Goal: Information Seeking & Learning: Learn about a topic

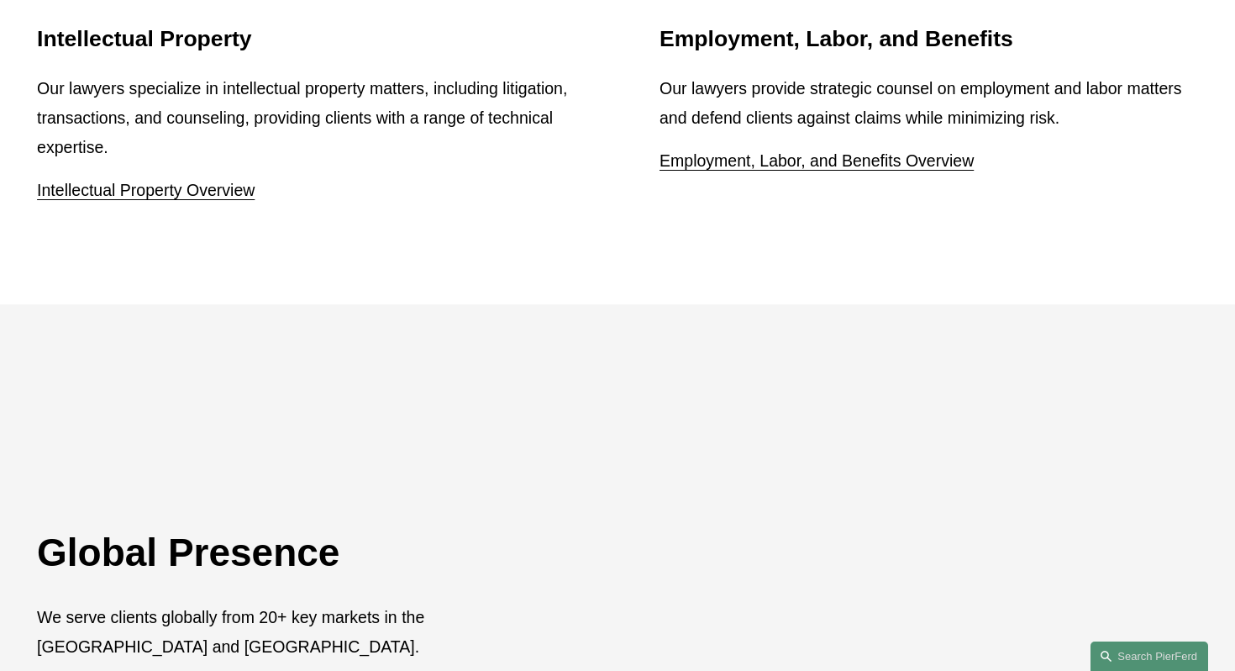
scroll to position [2420, 0]
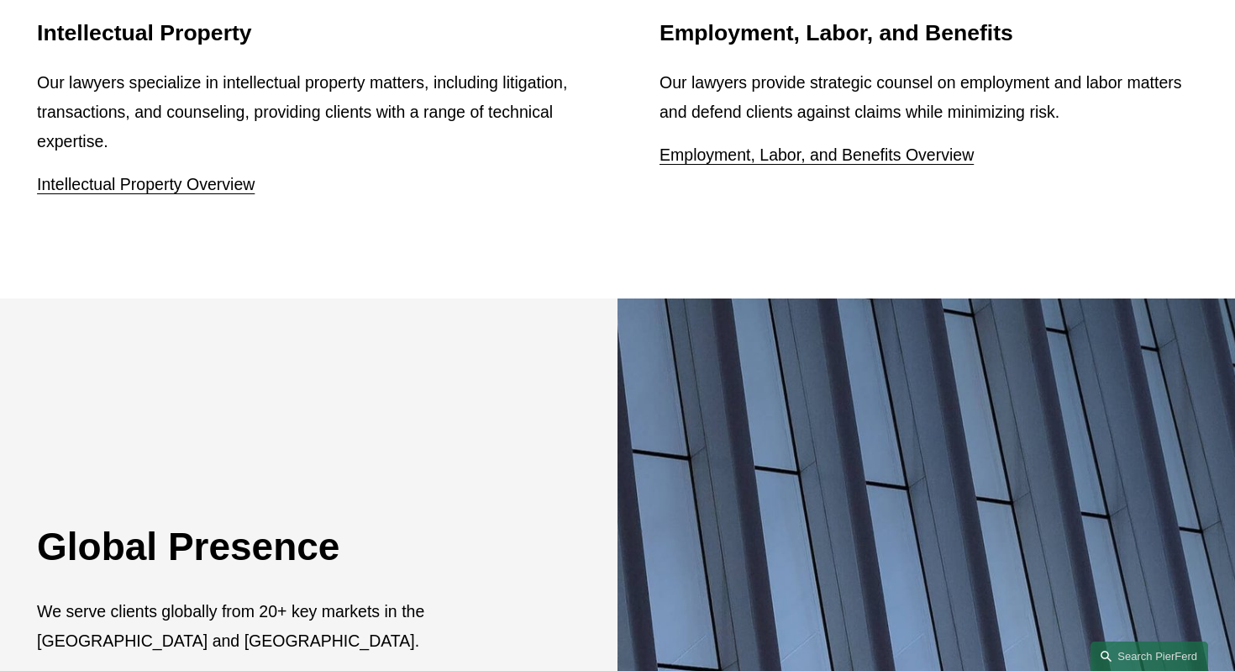
click at [196, 175] on link "Intellectual Property Overview" at bounding box center [146, 184] width 218 height 18
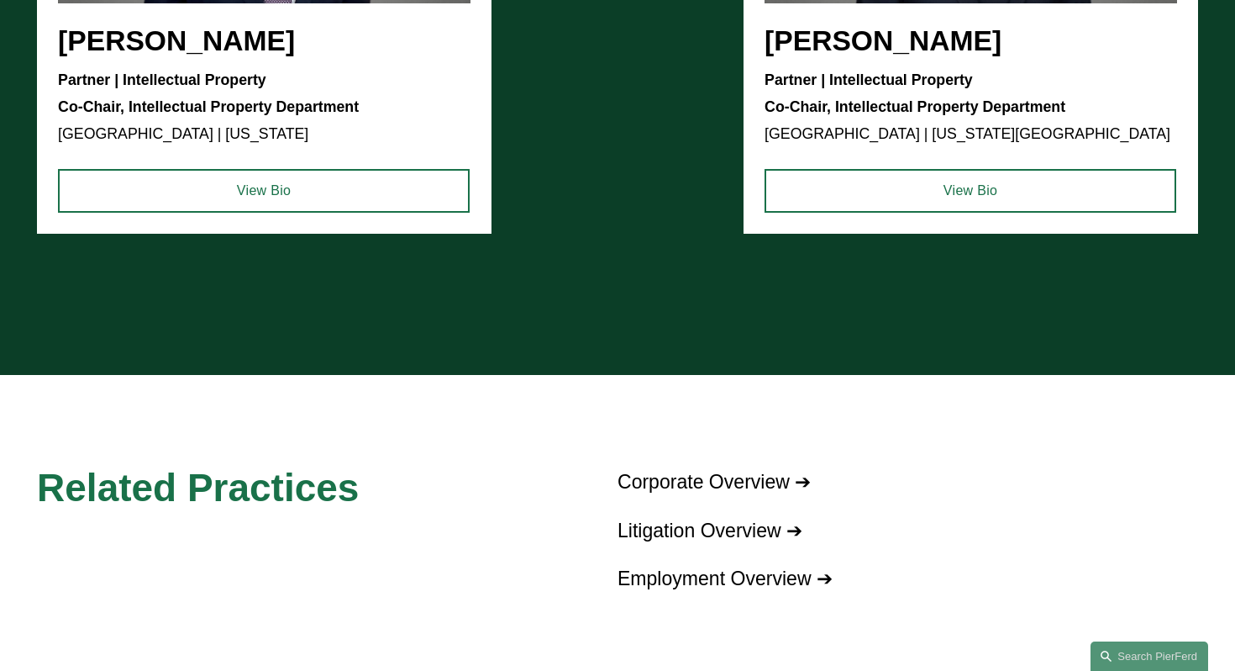
scroll to position [1681, 0]
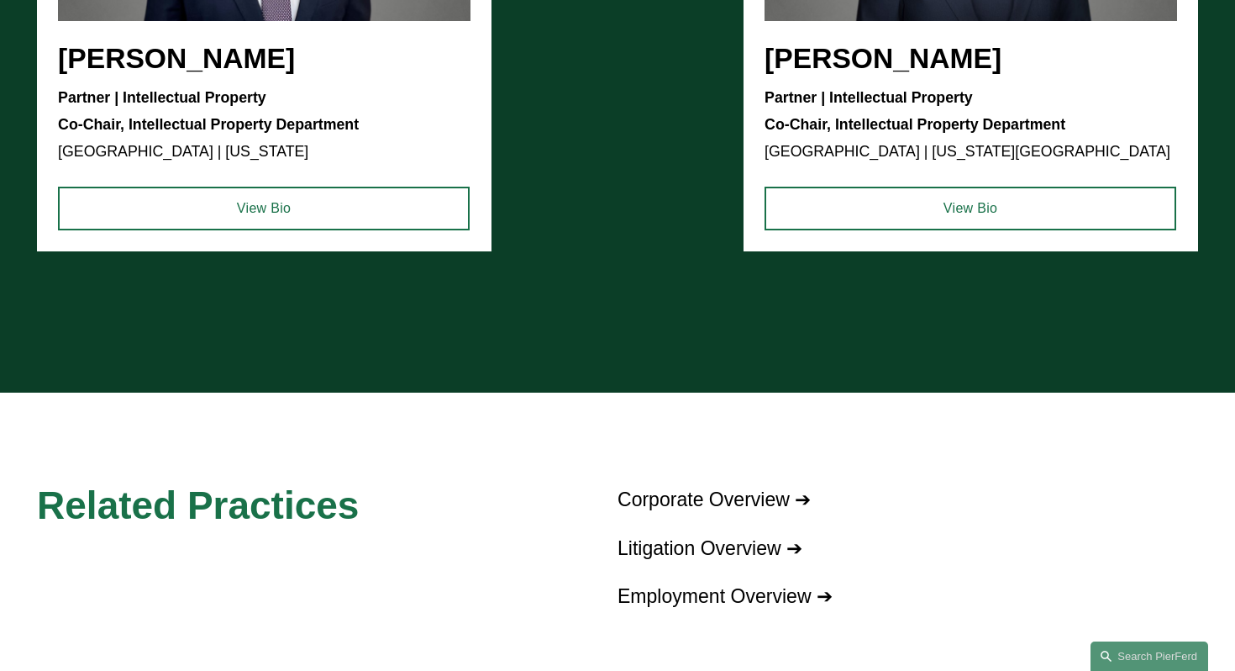
click at [670, 506] on link "Corporate Overview ➔" at bounding box center [714, 499] width 193 height 22
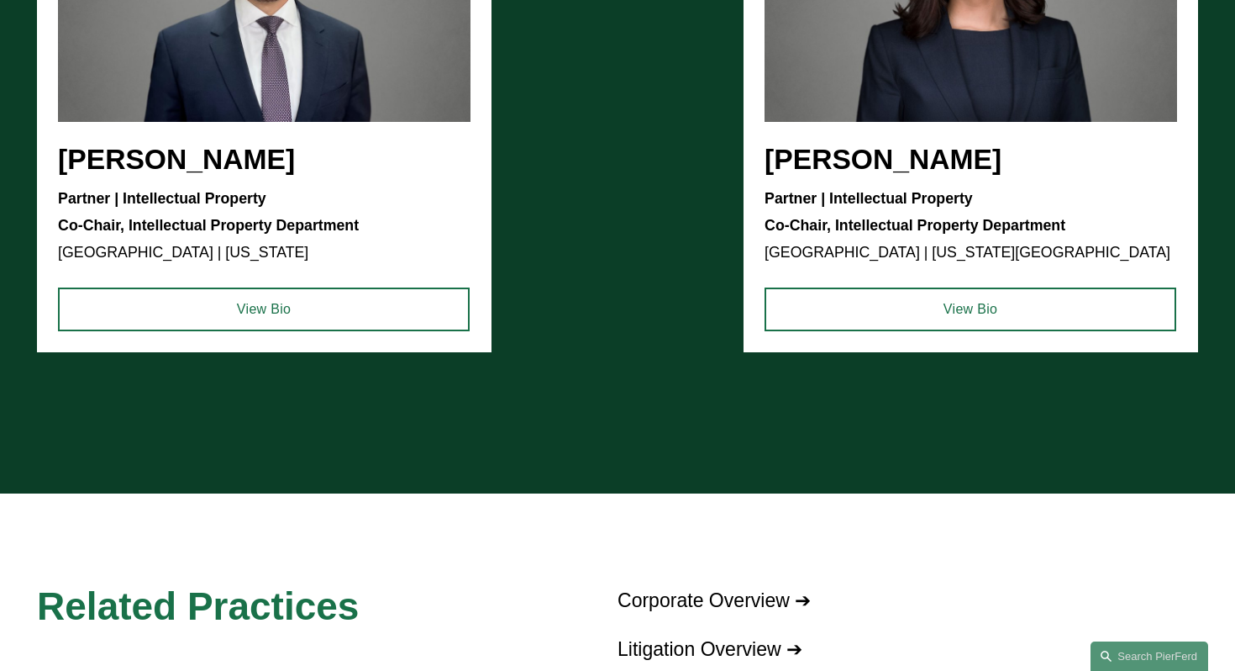
drag, startPoint x: 497, startPoint y: 342, endPoint x: 587, endPoint y: -133, distance: 483.2
click at [587, 0] on html "0 PierFerd Celebrates 250 Partner Milestone Skip to Content" at bounding box center [617, 31] width 1235 height 3222
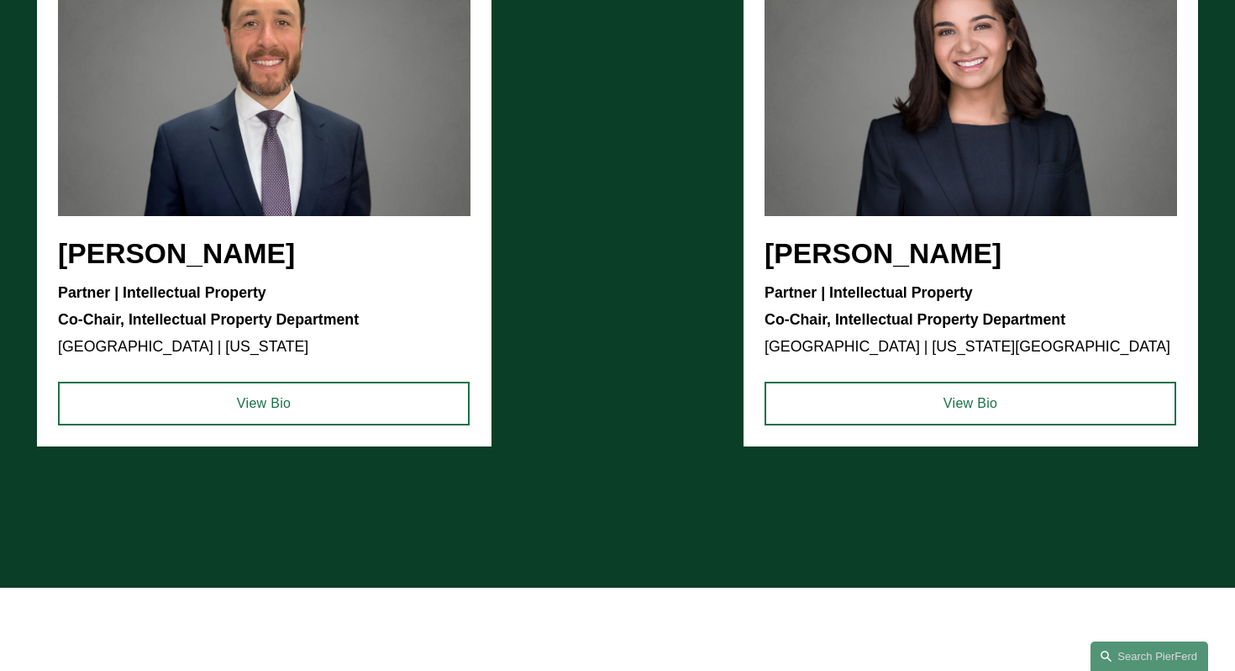
scroll to position [1479, 0]
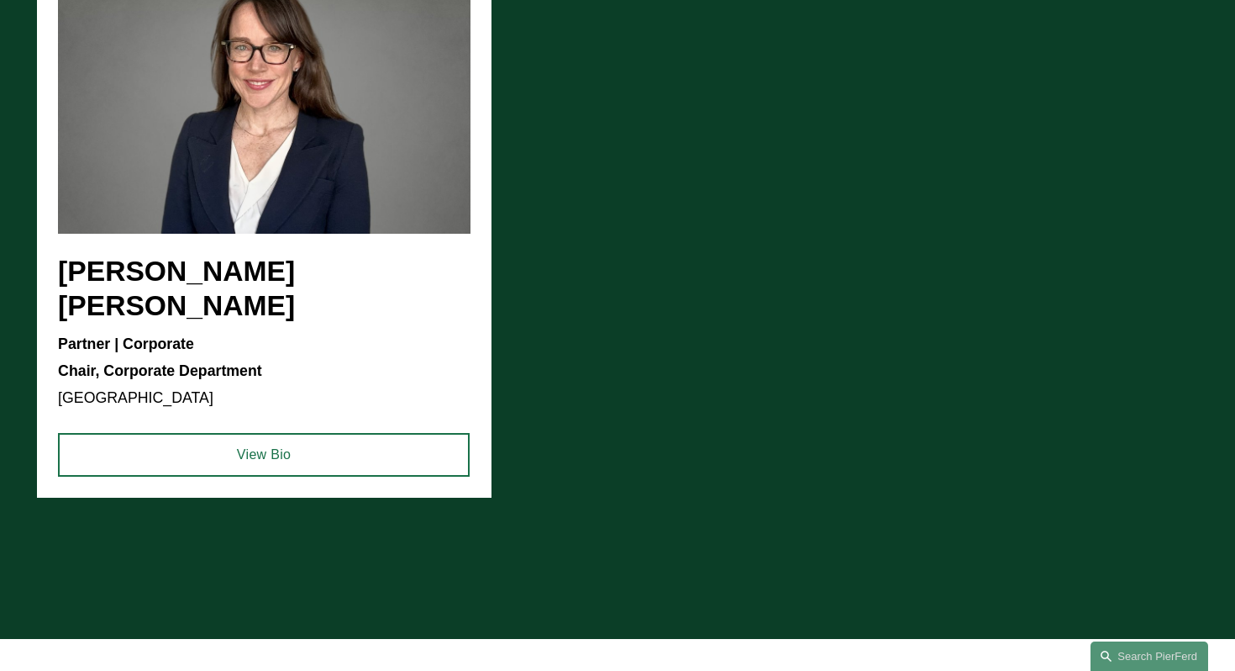
scroll to position [1445, 0]
